Goal: Task Accomplishment & Management: Use online tool/utility

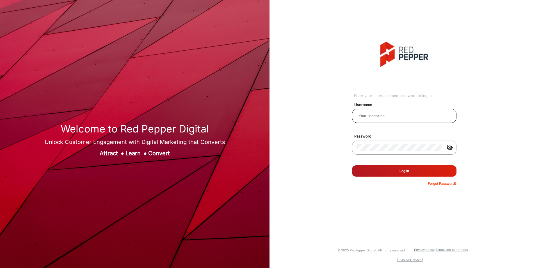
click at [394, 117] on input "email" at bounding box center [405, 115] width 96 height 7
type input "[PERSON_NAME]"
click at [352, 165] on button "Log In" at bounding box center [404, 170] width 105 height 11
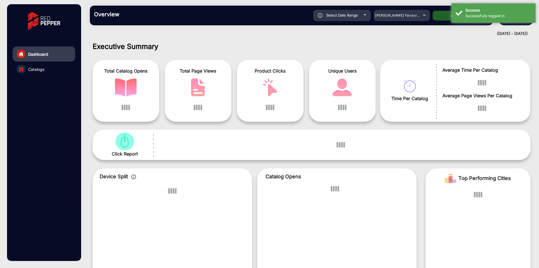
scroll to position [4, 0]
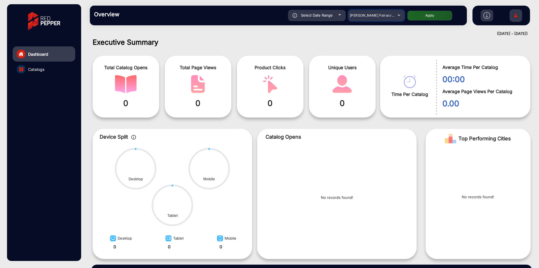
click at [374, 15] on span "[PERSON_NAME] Fairacre Farms" at bounding box center [378, 15] width 56 height 4
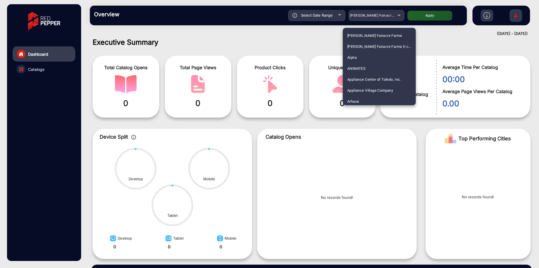
click at [388, 136] on div at bounding box center [269, 134] width 539 height 268
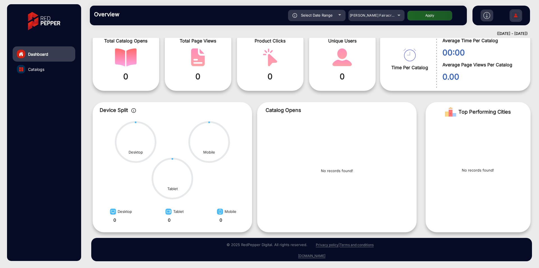
scroll to position [0, 0]
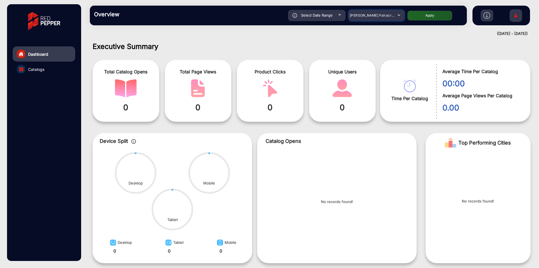
click at [362, 19] on mat-select "[PERSON_NAME] Fairacre Farms" at bounding box center [377, 15] width 56 height 11
click at [384, 15] on span "[PERSON_NAME] Fairacre Farms" at bounding box center [378, 15] width 56 height 4
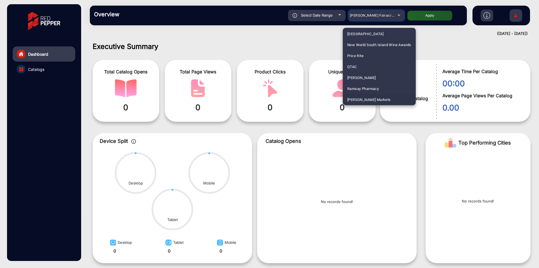
scroll to position [615, 0]
click at [366, 89] on span "[PERSON_NAME] Markets" at bounding box center [370, 88] width 44 height 11
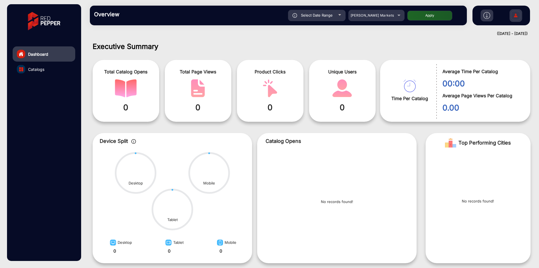
click at [434, 16] on button "Apply" at bounding box center [430, 16] width 45 height 10
type input "[DATE]"
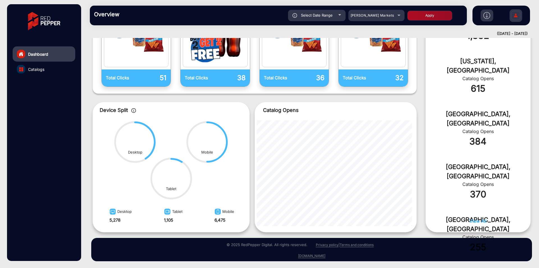
scroll to position [0, 0]
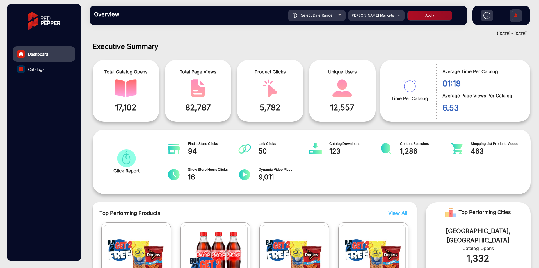
click at [58, 71] on link "Catalogs" at bounding box center [44, 69] width 63 height 15
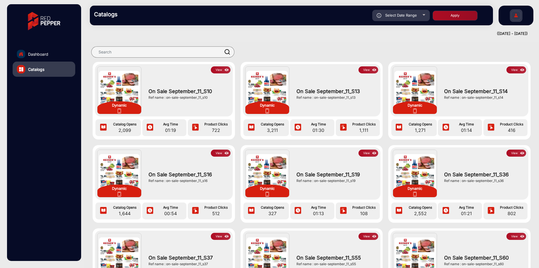
click at [225, 72] on img at bounding box center [227, 70] width 6 height 6
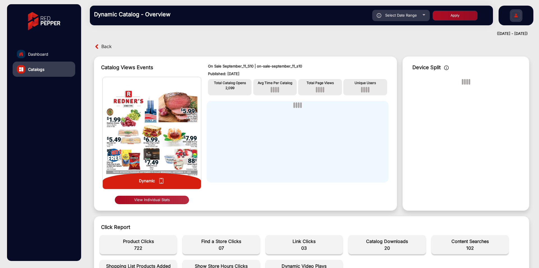
click at [49, 58] on link "Dashboard" at bounding box center [44, 53] width 63 height 15
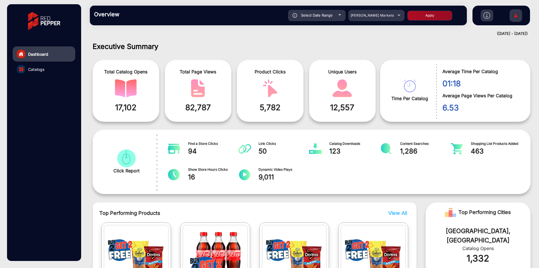
scroll to position [4, 0]
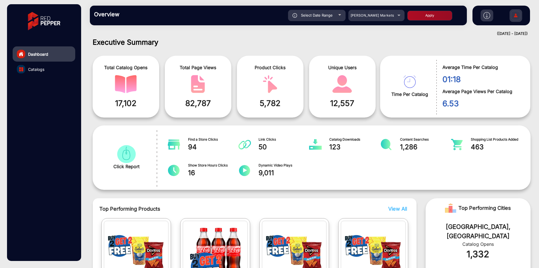
click at [514, 15] on img at bounding box center [516, 16] width 12 height 20
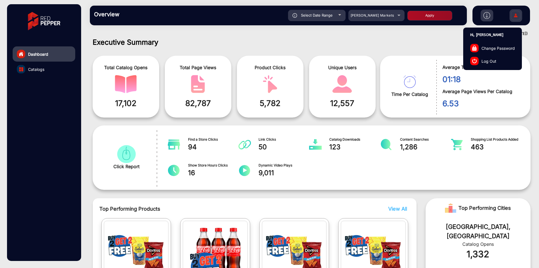
click at [502, 60] on link "Log Out" at bounding box center [493, 61] width 58 height 13
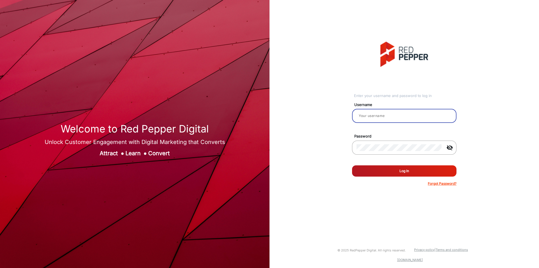
click at [399, 115] on input "email" at bounding box center [405, 115] width 96 height 7
type input "[PERSON_NAME]"
click at [394, 151] on div at bounding box center [399, 148] width 85 height 16
drag, startPoint x: 394, startPoint y: 151, endPoint x: 340, endPoint y: 151, distance: 53.9
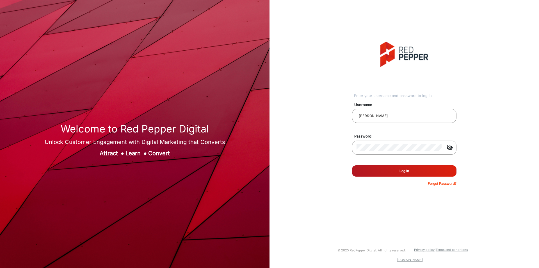
click at [340, 151] on div "Enter your username and password to log in Username [PERSON_NAME] Password visi…" at bounding box center [405, 114] width 278 height 228
click at [351, 148] on mat-form-field "visibility_off" at bounding box center [404, 150] width 113 height 20
click at [450, 148] on mat-icon "visibility_off" at bounding box center [449, 147] width 13 height 7
click at [435, 169] on button "Log In" at bounding box center [404, 170] width 105 height 11
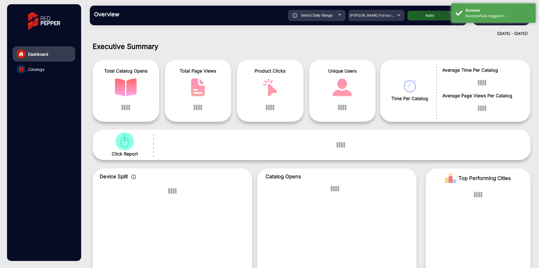
scroll to position [4, 0]
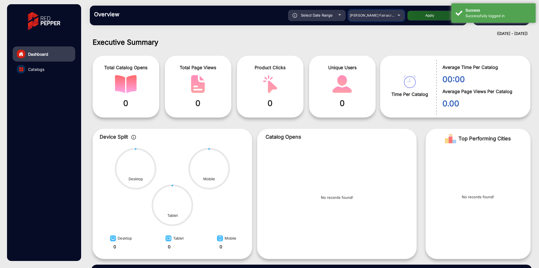
click at [384, 15] on span "[PERSON_NAME] Fairacre Farms" at bounding box center [378, 15] width 56 height 4
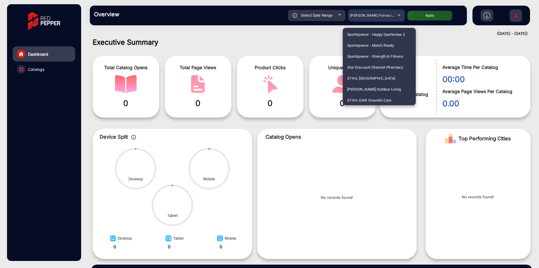
scroll to position [634, 0]
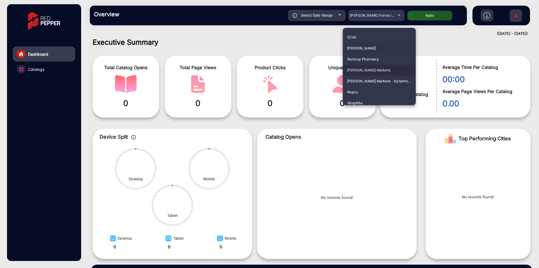
click at [369, 67] on span "[PERSON_NAME] Markets" at bounding box center [370, 70] width 44 height 11
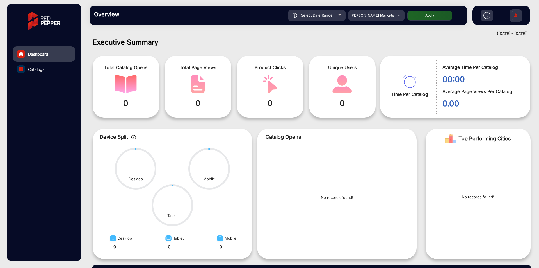
click at [438, 12] on button "Apply" at bounding box center [430, 16] width 45 height 10
type input "[DATE]"
click at [438, 15] on button "Apply" at bounding box center [430, 16] width 45 height 10
type input "[DATE]"
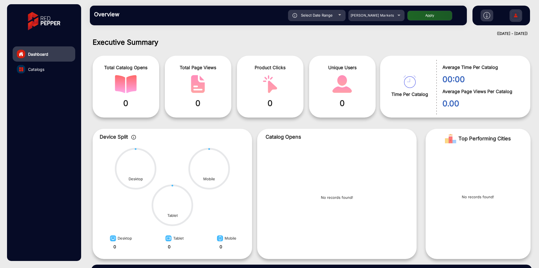
type input "[DATE]"
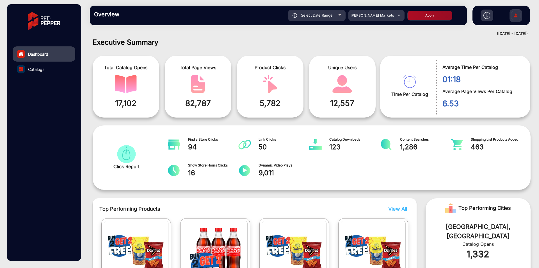
click at [55, 71] on link "Catalogs" at bounding box center [44, 69] width 63 height 15
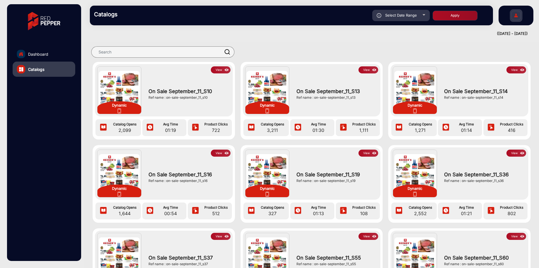
click at [230, 71] on div "Dynamic View On Sale September_11_S10 Ref name : on-sale-september_11_s10" at bounding box center [164, 90] width 138 height 52
click at [225, 68] on img at bounding box center [227, 70] width 6 height 6
